Goal: Task Accomplishment & Management: Manage account settings

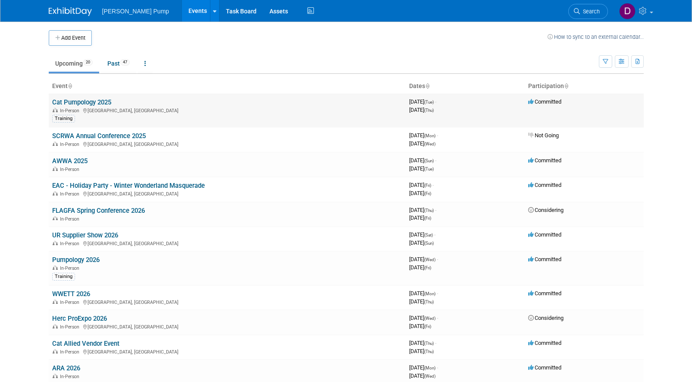
click at [98, 104] on link "Cat Pumpology 2025" at bounding box center [81, 102] width 59 height 8
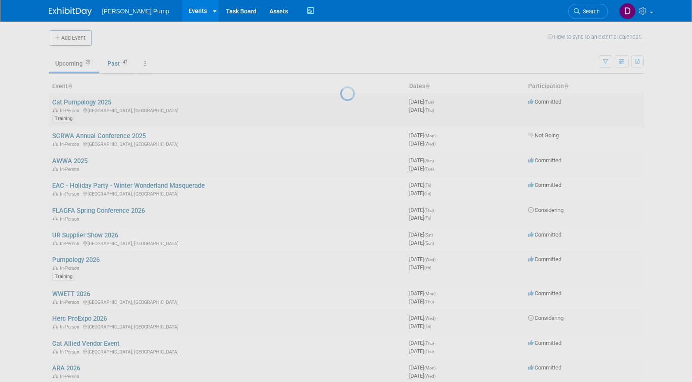
click at [340, 104] on div at bounding box center [346, 191] width 12 height 382
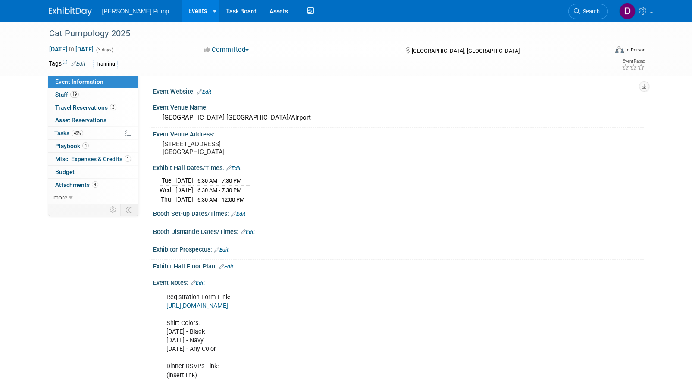
click at [228, 305] on link "https://docs.google.com/spreadsheets/d/1F5aeDXCvskBUoCl8osifMppLf7ZovcyBcaisutv…" at bounding box center [197, 305] width 62 height 7
click at [228, 302] on link "https://docs.google.com/spreadsheets/d/1F5aeDXCvskBUoCl8osifMppLf7ZovcyBcaisutv…" at bounding box center [197, 305] width 62 height 7
click at [63, 133] on span "Tasks 49%" at bounding box center [68, 132] width 29 height 7
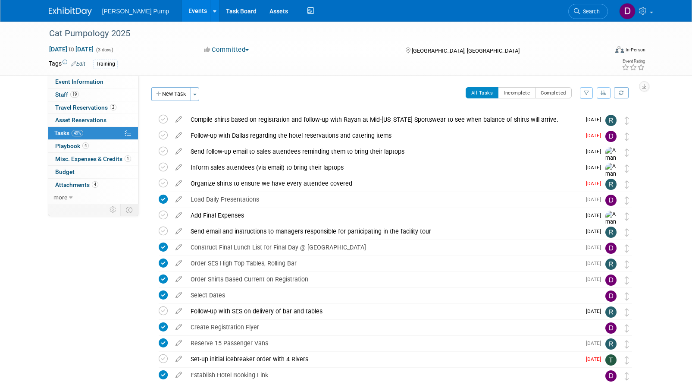
click at [589, 95] on icon "button" at bounding box center [587, 92] width 6 height 5
click at [581, 120] on select "-- Select Assignee -- All unassigned tasks Assigned to me Allan Curry Amanda Sm…" at bounding box center [550, 120] width 71 height 12
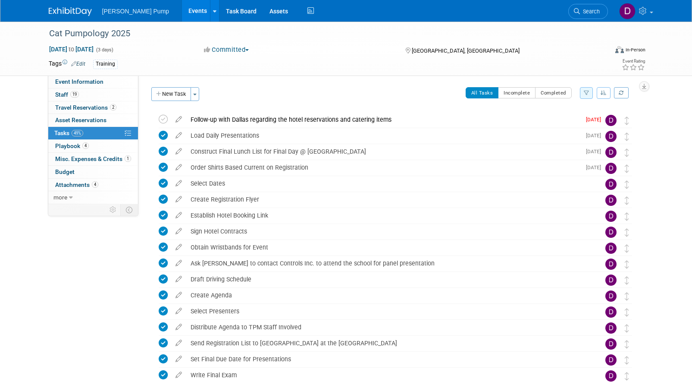
click at [585, 94] on icon "button" at bounding box center [587, 92] width 6 height 5
click at [580, 119] on select "-- Select Assignee -- All unassigned tasks Assigned to me Allan Curry Amanda Sm…" at bounding box center [550, 120] width 71 height 12
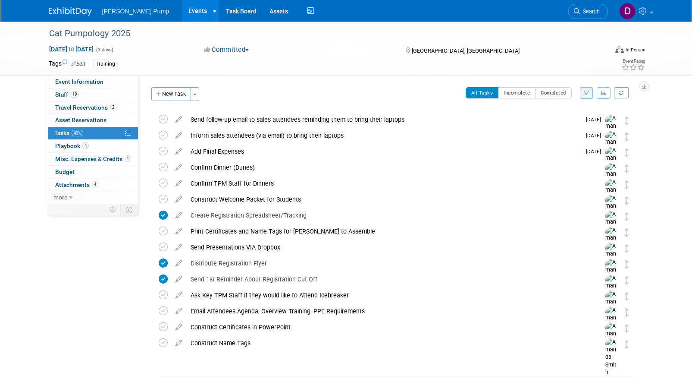
click at [584, 92] on icon "button" at bounding box center [587, 92] width 6 height 5
click at [582, 121] on select "-- Select Assignee -- All unassigned tasks Assigned to me Allan Curry Amanda Sm…" at bounding box center [550, 120] width 71 height 12
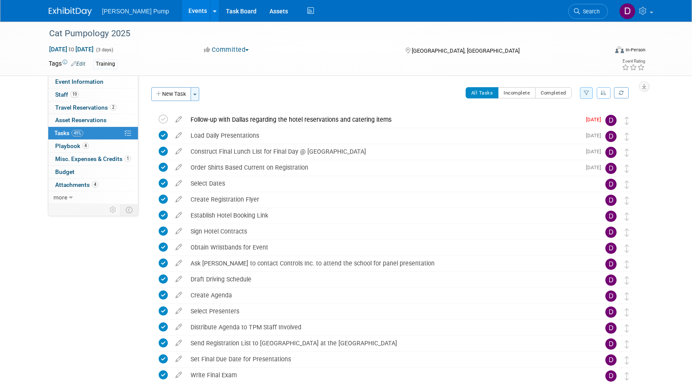
click at [194, 96] on button "Toggle Dropdown" at bounding box center [195, 94] width 9 height 14
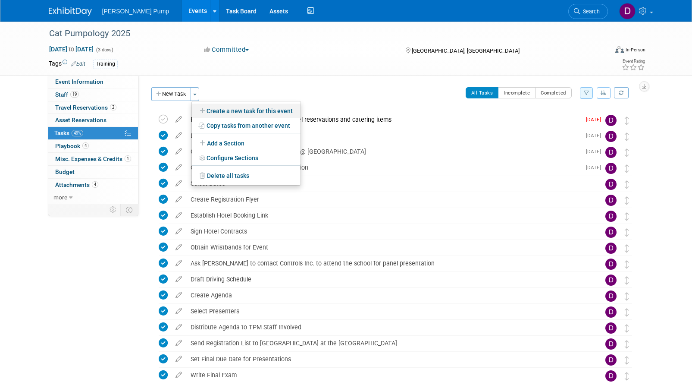
click at [224, 111] on link "Create a new task for this event" at bounding box center [246, 111] width 109 height 15
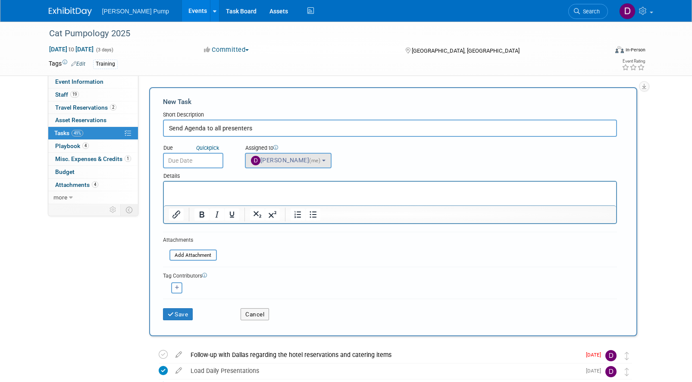
type input "Send Agenda to all presenters"
click at [270, 158] on span "Del Ritz (me)" at bounding box center [286, 160] width 71 height 7
click at [279, 158] on span "Del Ritz (me)" at bounding box center [286, 160] width 71 height 7
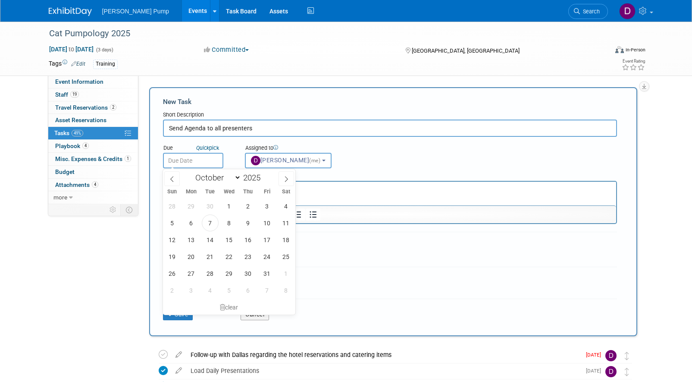
click at [207, 161] on input "text" at bounding box center [193, 161] width 60 height 16
click at [228, 221] on span "8" at bounding box center [229, 222] width 17 height 17
type input "Oct 8, 2025"
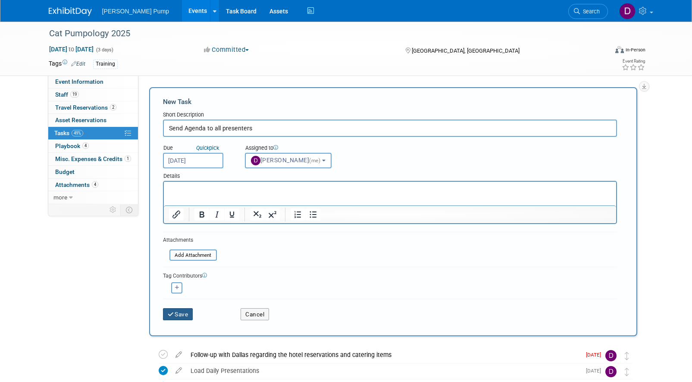
click at [181, 313] on button "Save" at bounding box center [178, 314] width 30 height 12
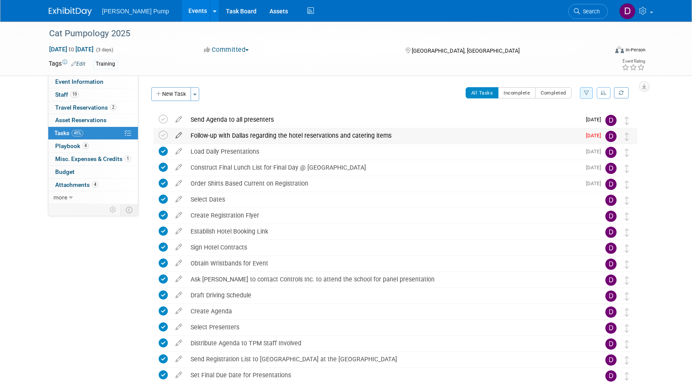
click at [179, 135] on icon at bounding box center [178, 133] width 15 height 11
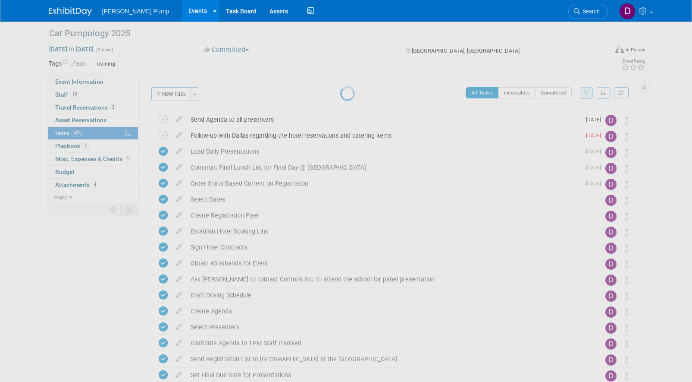
select select "9"
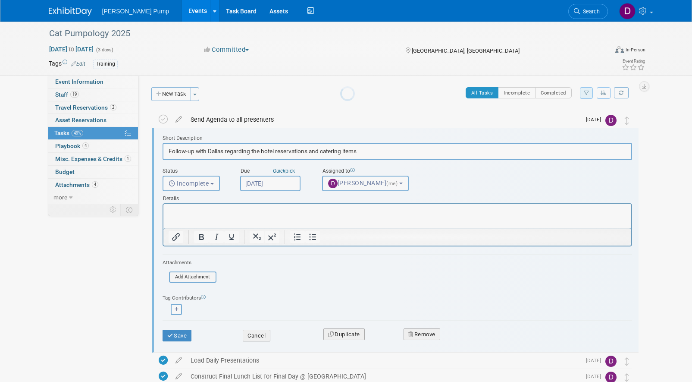
scroll to position [2, 0]
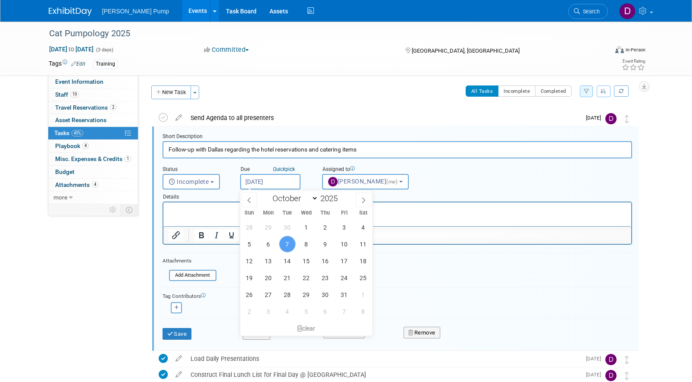
click at [279, 181] on input "Oct 7, 2025" at bounding box center [270, 182] width 60 height 16
click at [328, 244] on span "9" at bounding box center [325, 243] width 17 height 17
type input "Oct 9, 2025"
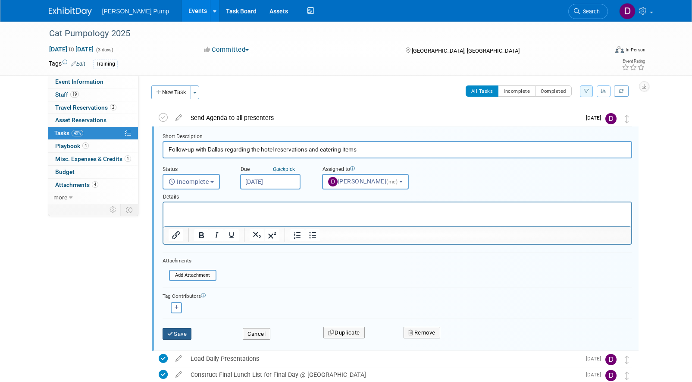
click at [173, 334] on icon "submit" at bounding box center [170, 334] width 7 height 6
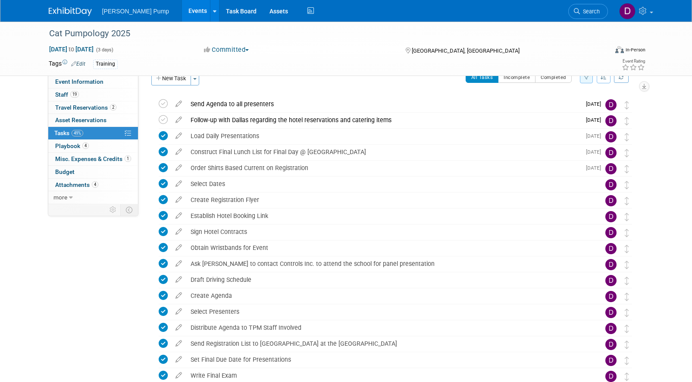
scroll to position [0, 0]
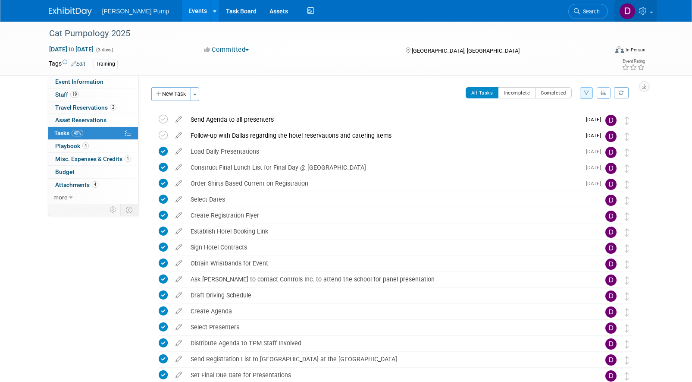
click at [653, 9] on link at bounding box center [636, 11] width 42 height 22
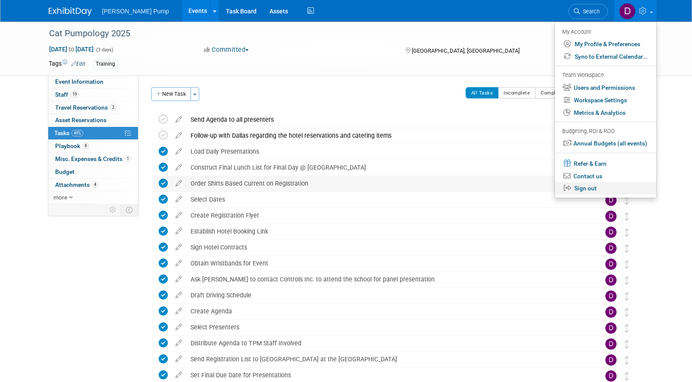
click at [593, 188] on link "Sign out" at bounding box center [605, 188] width 101 height 13
